Goal: Navigation & Orientation: Find specific page/section

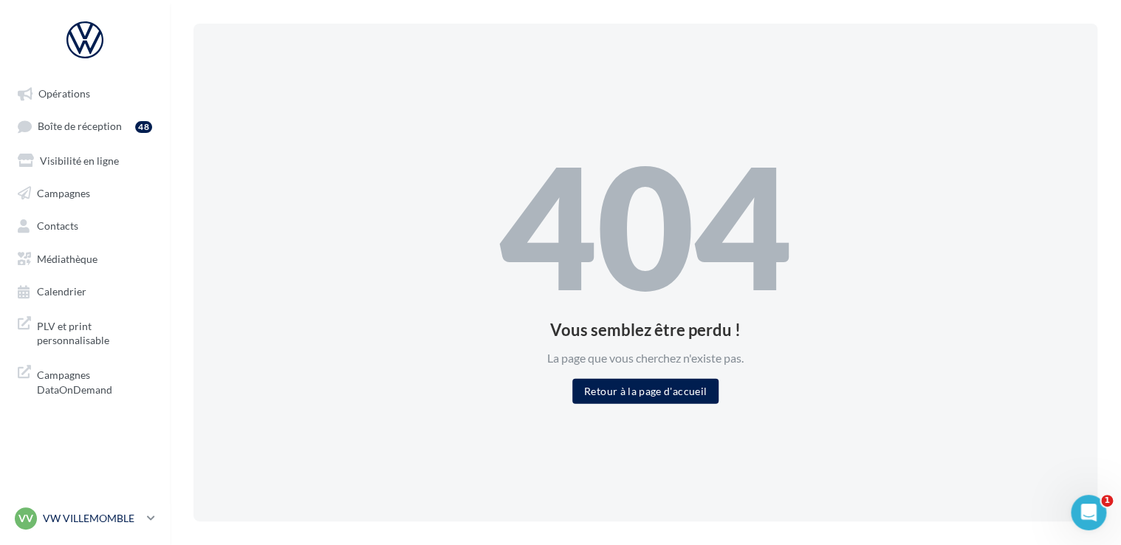
click at [124, 507] on div "VV VW VILLEMOMBLE vw-vil-mon" at bounding box center [78, 518] width 126 height 22
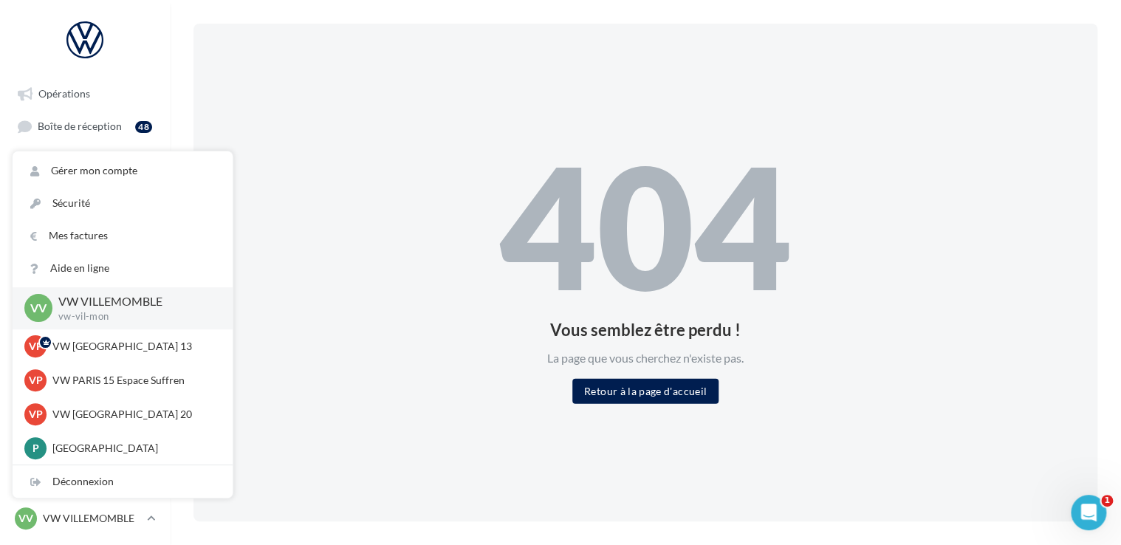
drag, startPoint x: 550, startPoint y: 303, endPoint x: 444, endPoint y: 289, distance: 106.4
click at [551, 303] on div "404" at bounding box center [645, 226] width 292 height 168
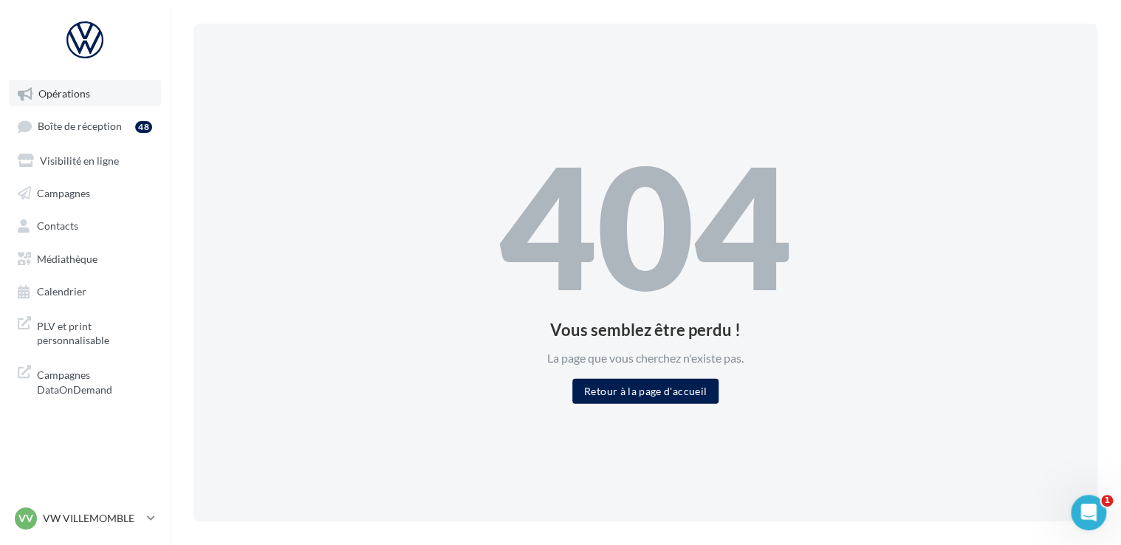
click at [100, 103] on link "Opérations" at bounding box center [85, 93] width 152 height 27
click at [106, 128] on span "Boîte de réception" at bounding box center [80, 126] width 84 height 13
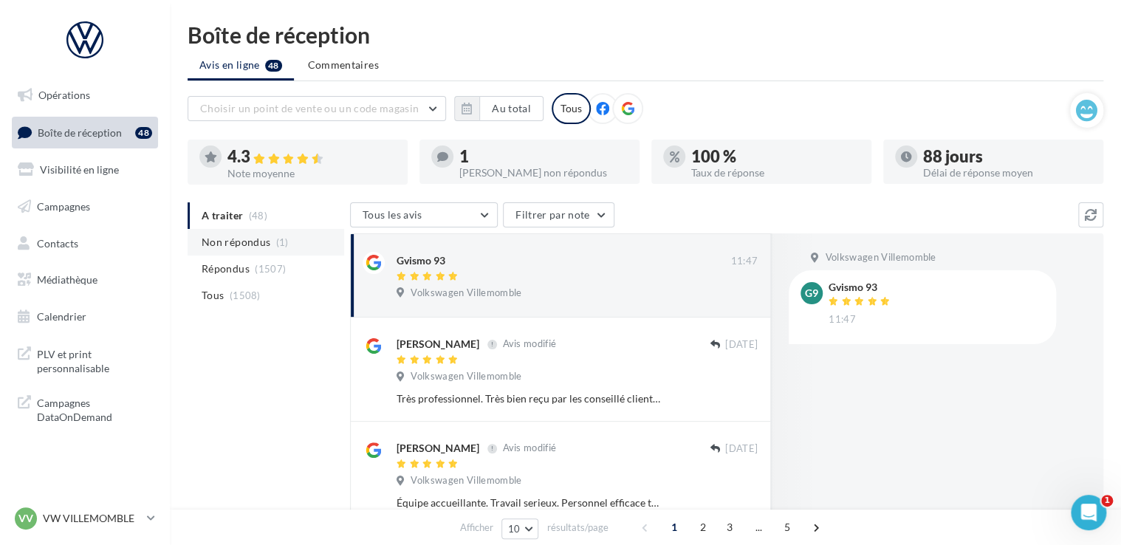
click at [258, 238] on span "Non répondus" at bounding box center [236, 242] width 69 height 15
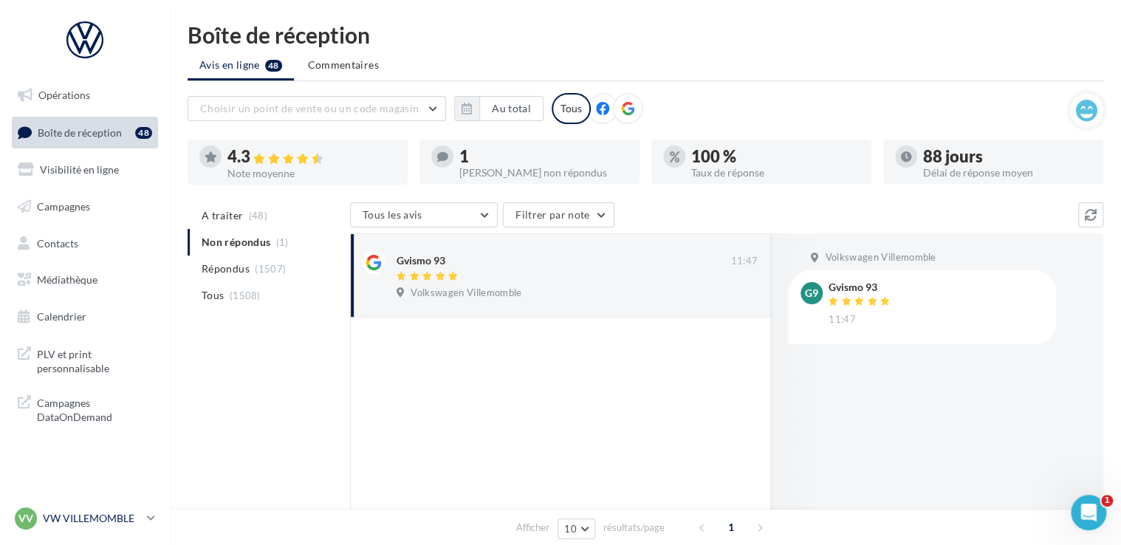
click at [130, 512] on p "VW VILLEMOMBLE" at bounding box center [92, 518] width 98 height 15
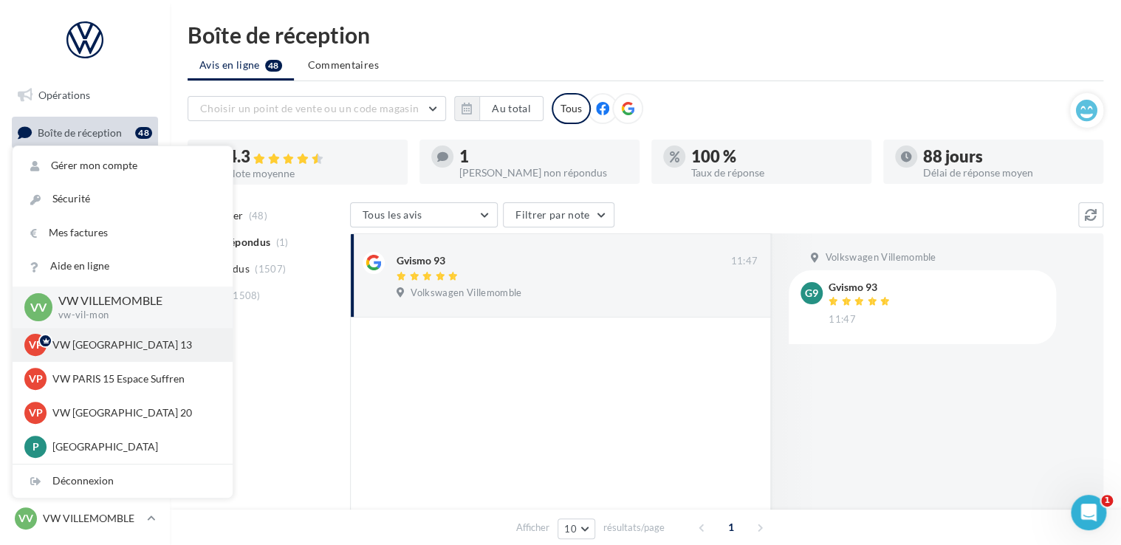
click at [112, 348] on p "VW [GEOGRAPHIC_DATA] 13" at bounding box center [133, 344] width 162 height 15
